Goal: Find contact information: Find contact information

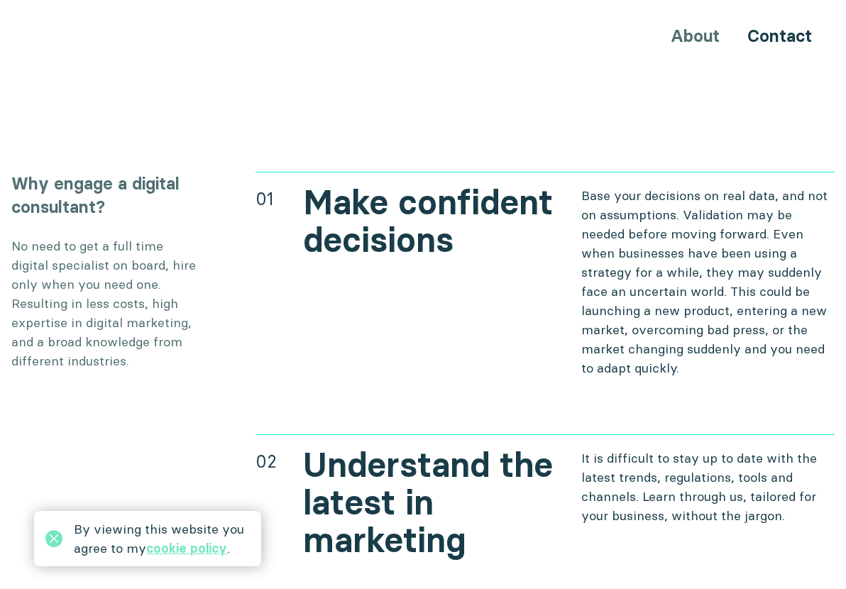
scroll to position [4814, 0]
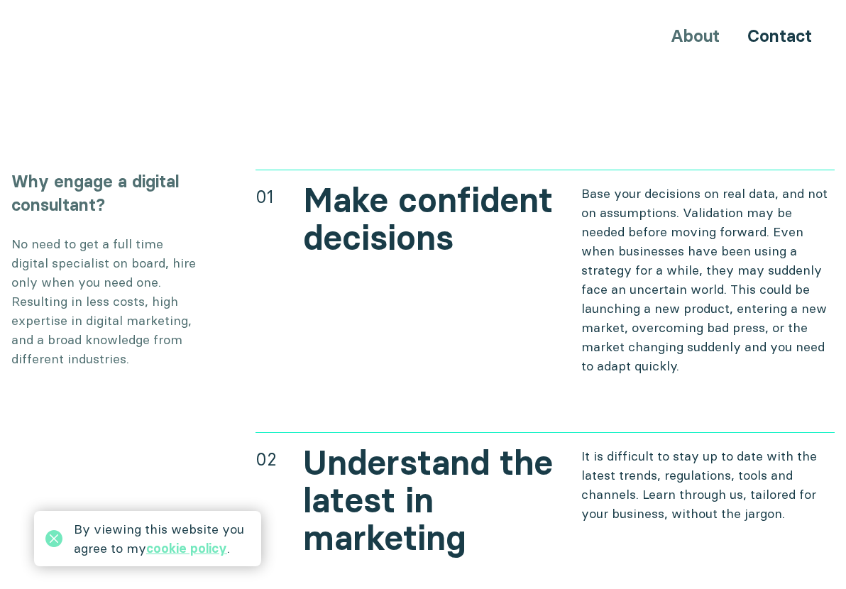
click at [693, 38] on div "About Contact" at bounding box center [423, 36] width 846 height 26
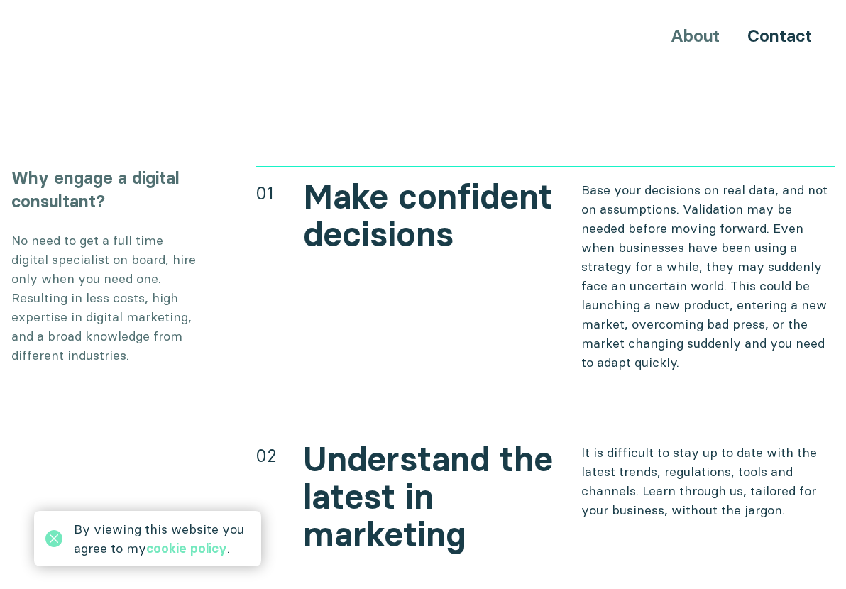
click at [699, 36] on div "About Contact" at bounding box center [423, 36] width 846 height 26
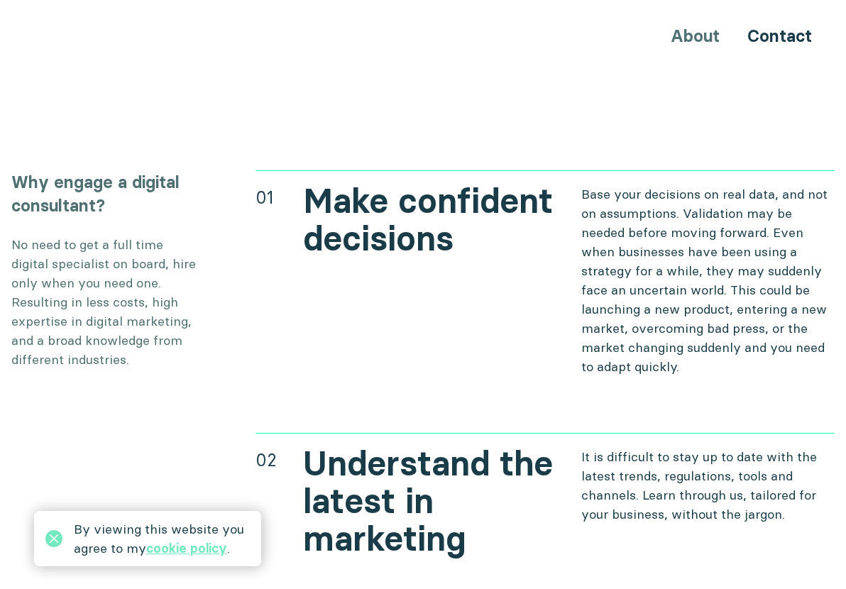
click at [687, 36] on div "About Contact" at bounding box center [423, 36] width 846 height 26
click at [802, 35] on link "Contact" at bounding box center [780, 36] width 65 height 21
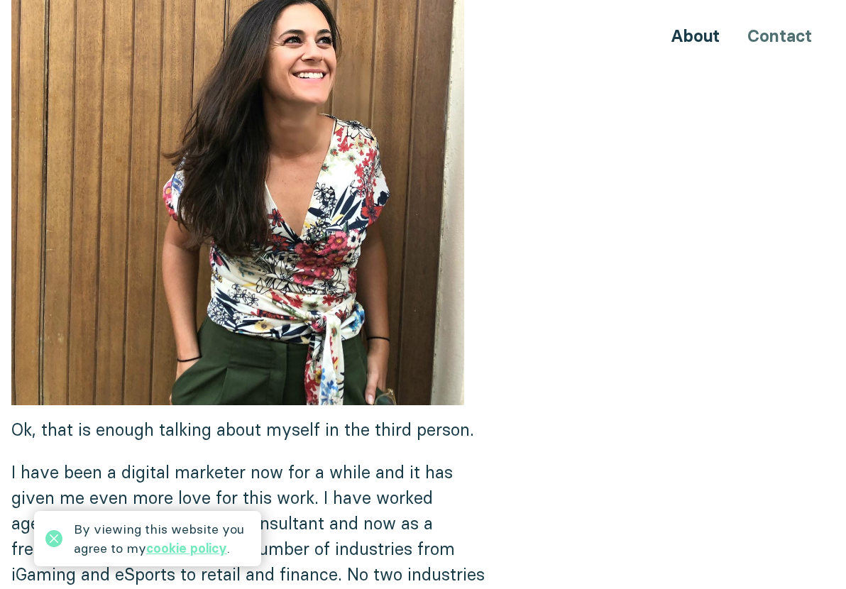
scroll to position [647, 0]
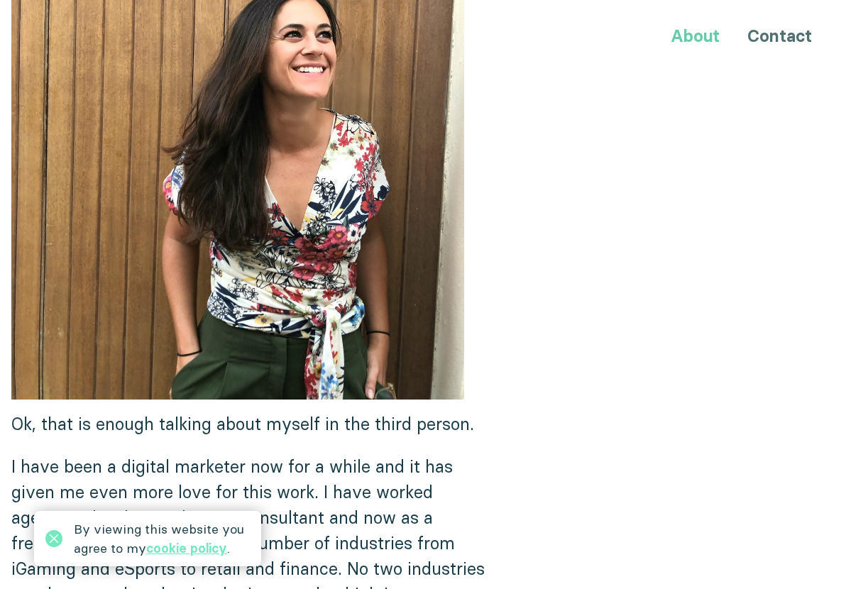
click at [692, 35] on link "About" at bounding box center [695, 36] width 49 height 21
